Goal: Task Accomplishment & Management: Use online tool/utility

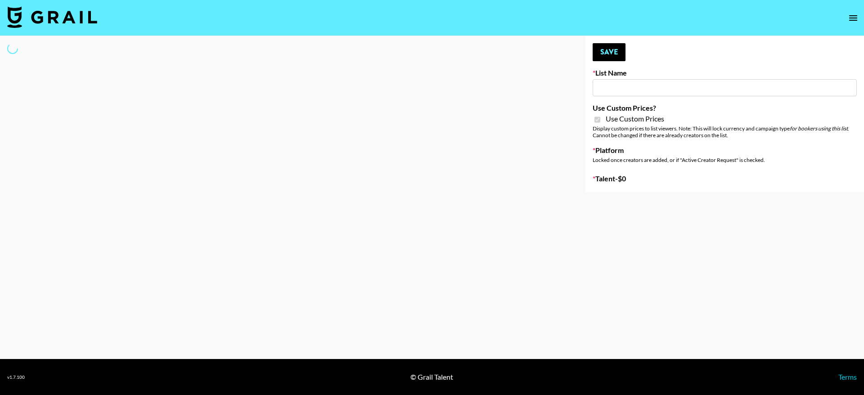
type input "[PERSON_NAME] ([DATE])"
checkbox input "true"
select select "Brand"
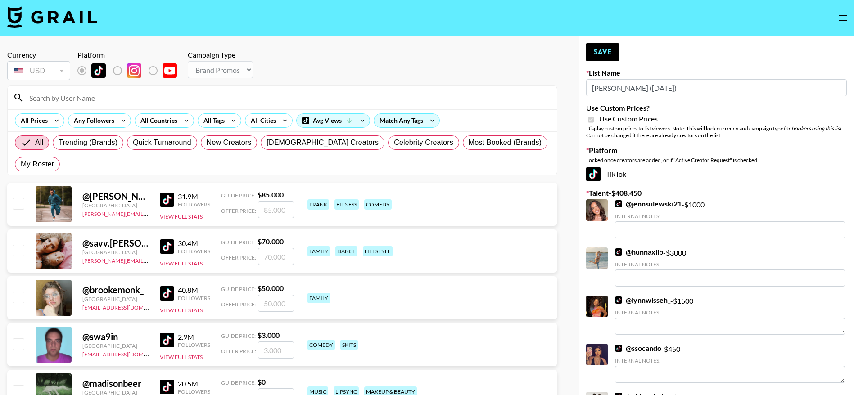
click at [78, 100] on input at bounding box center [287, 97] width 527 height 14
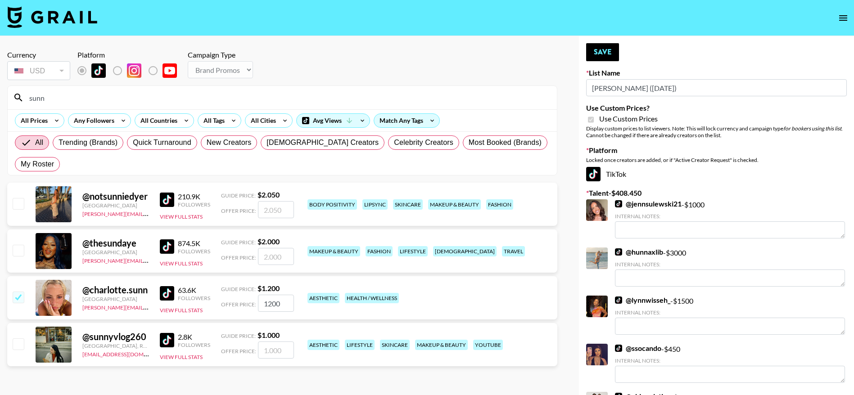
type input "sunn"
click at [21, 248] on input "checkbox" at bounding box center [18, 250] width 11 height 11
checkbox input "true"
type input "2000"
click at [606, 53] on button "Save" at bounding box center [602, 52] width 33 height 18
